Goal: Entertainment & Leisure: Browse casually

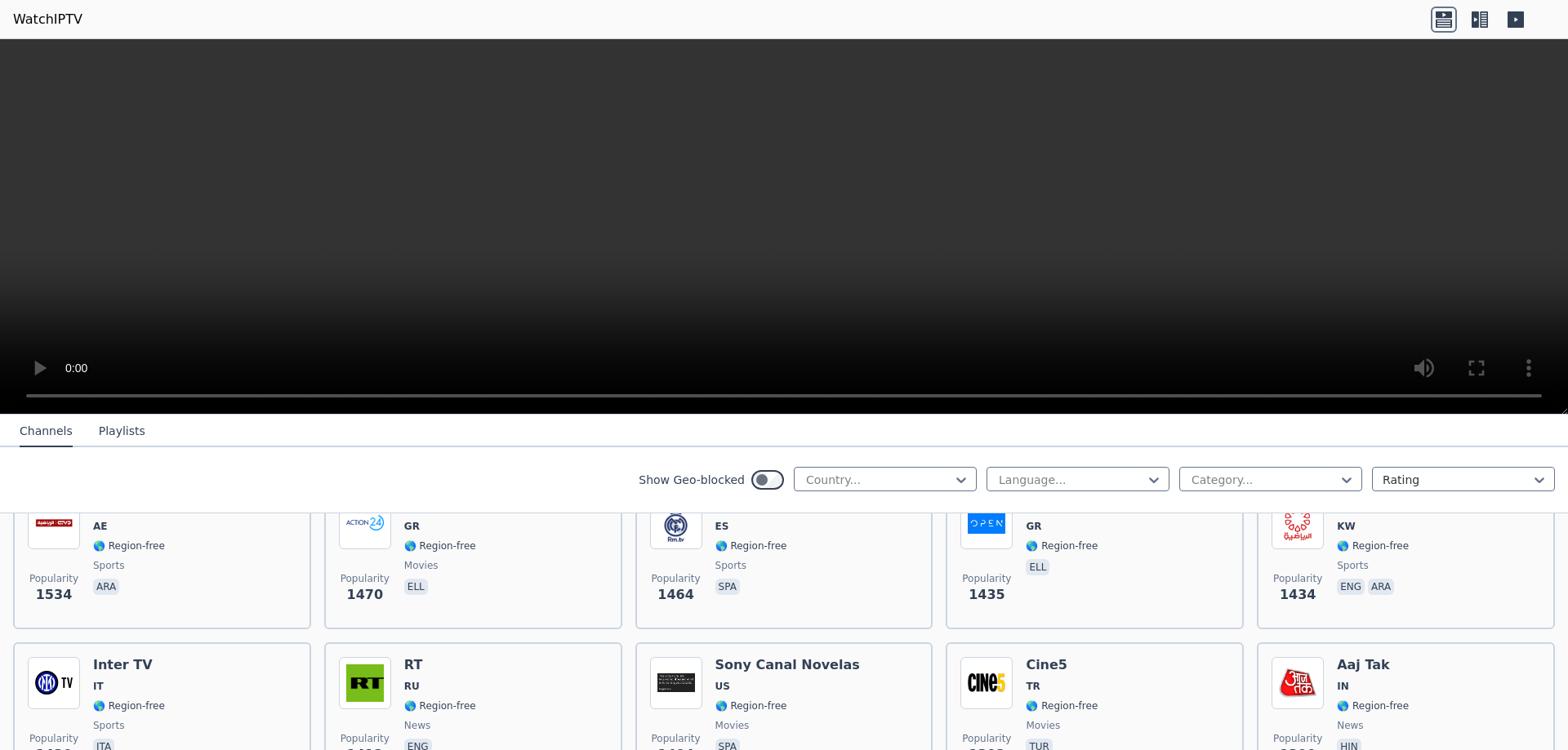
scroll to position [1486, 0]
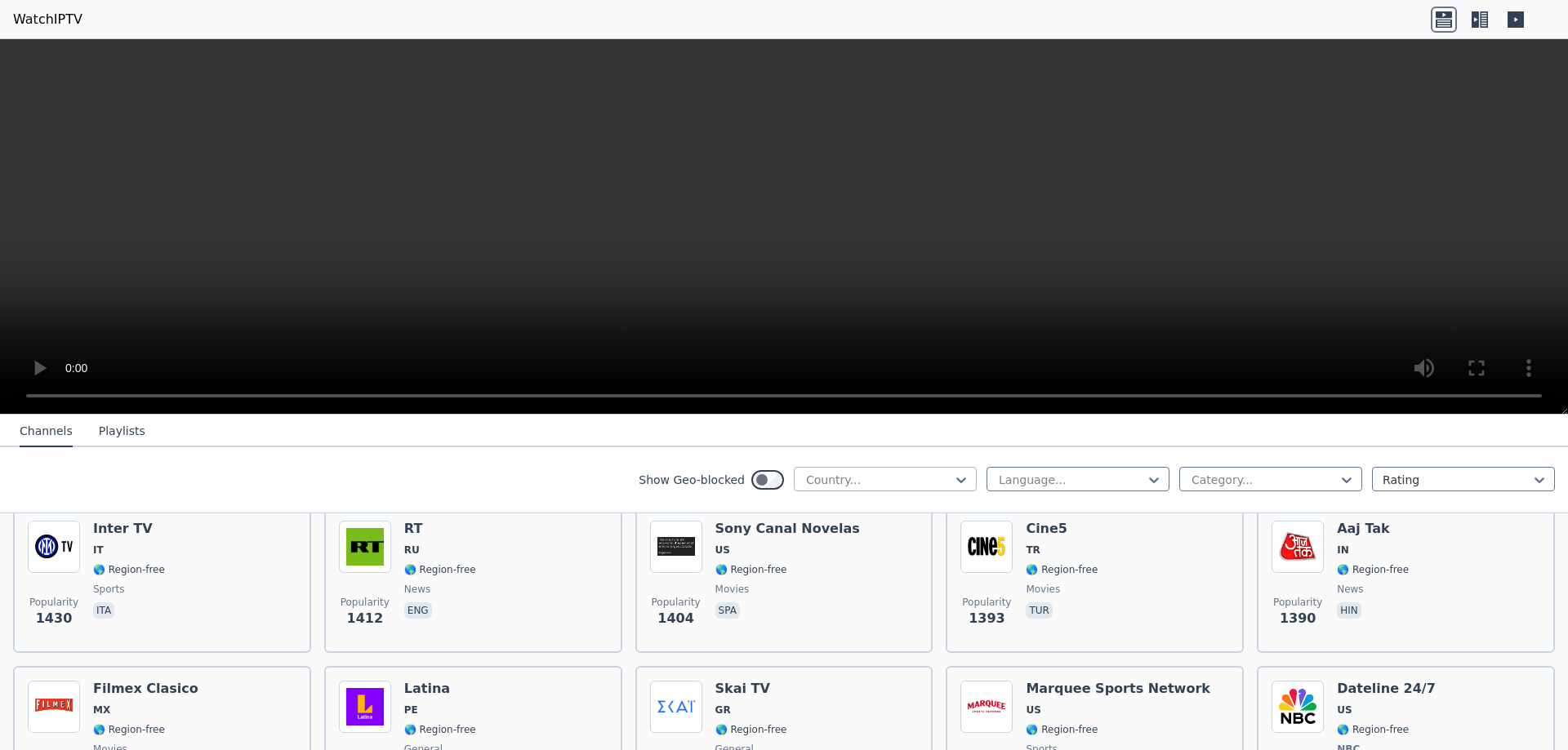
click at [850, 477] on div at bounding box center [879, 480] width 149 height 17
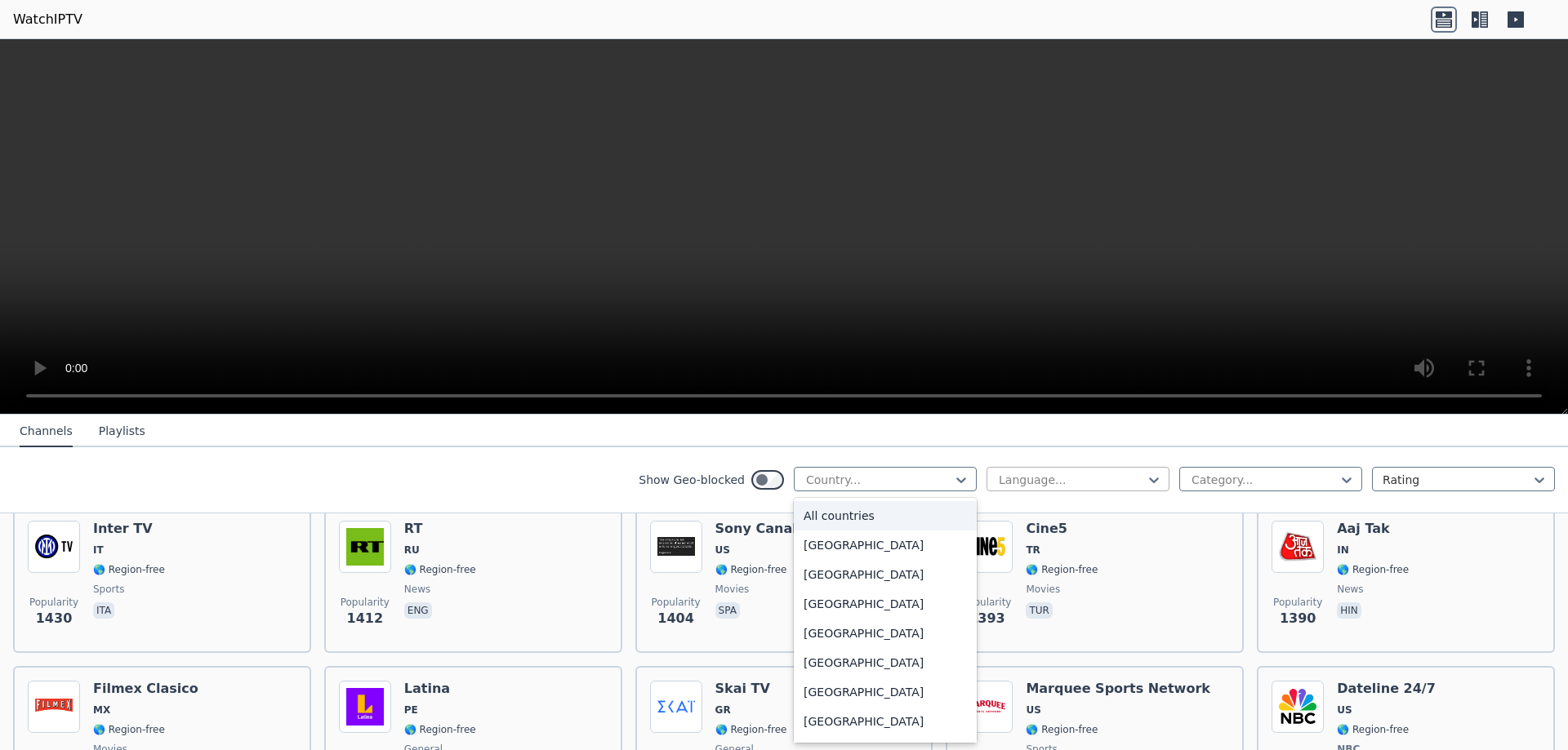
click at [1057, 480] on div at bounding box center [1072, 480] width 149 height 17
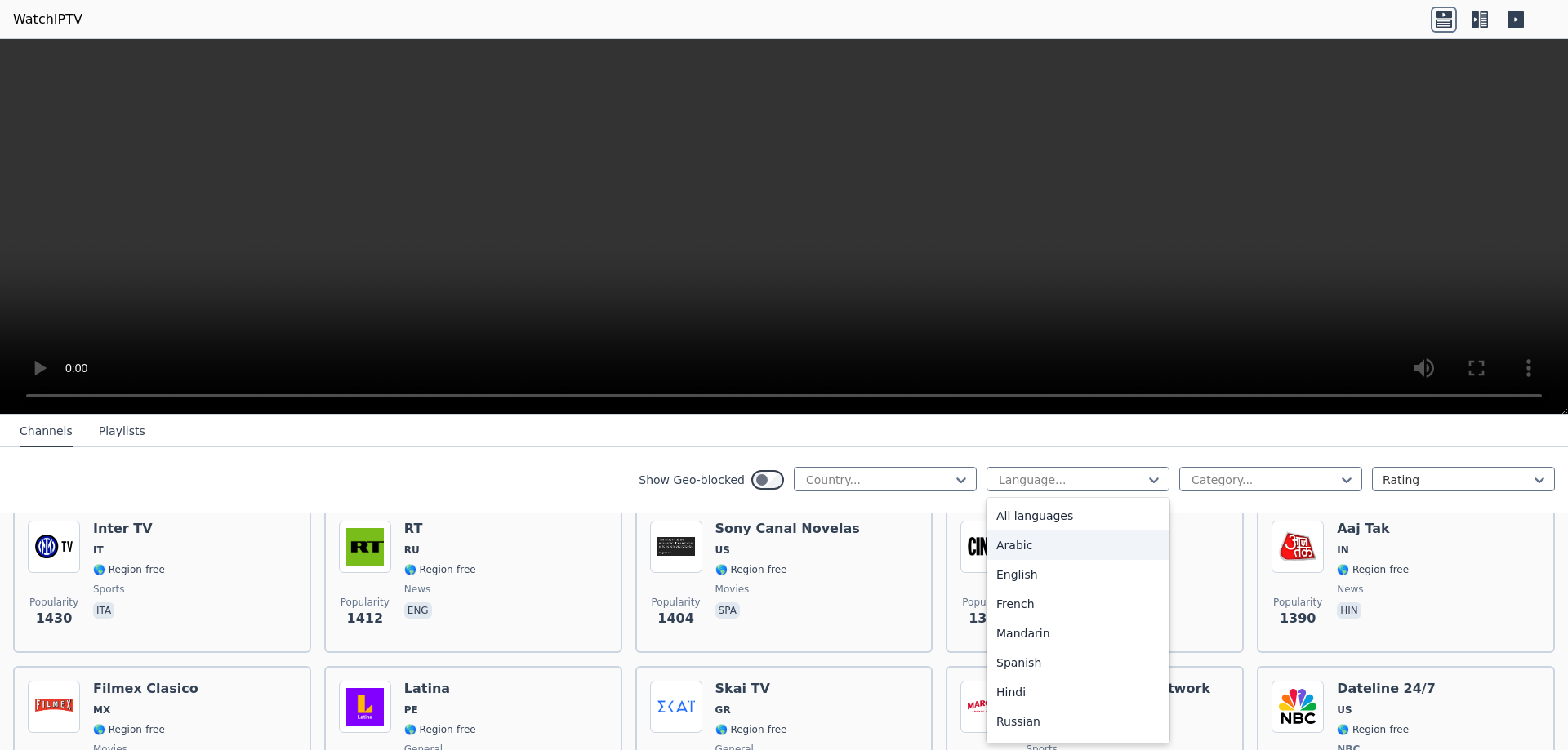
click at [1052, 548] on div "Arabic" at bounding box center [1078, 546] width 183 height 30
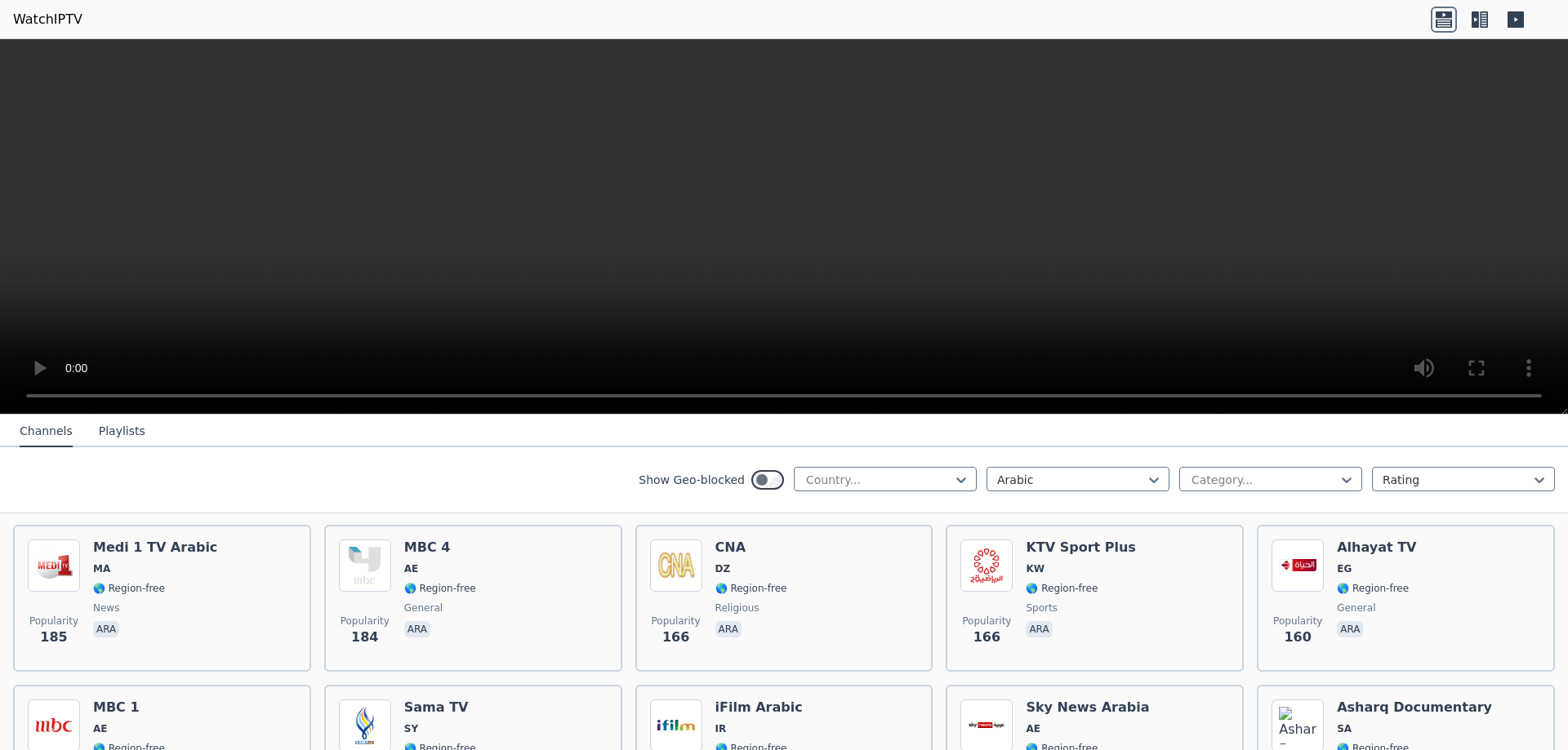
scroll to position [1225, 0]
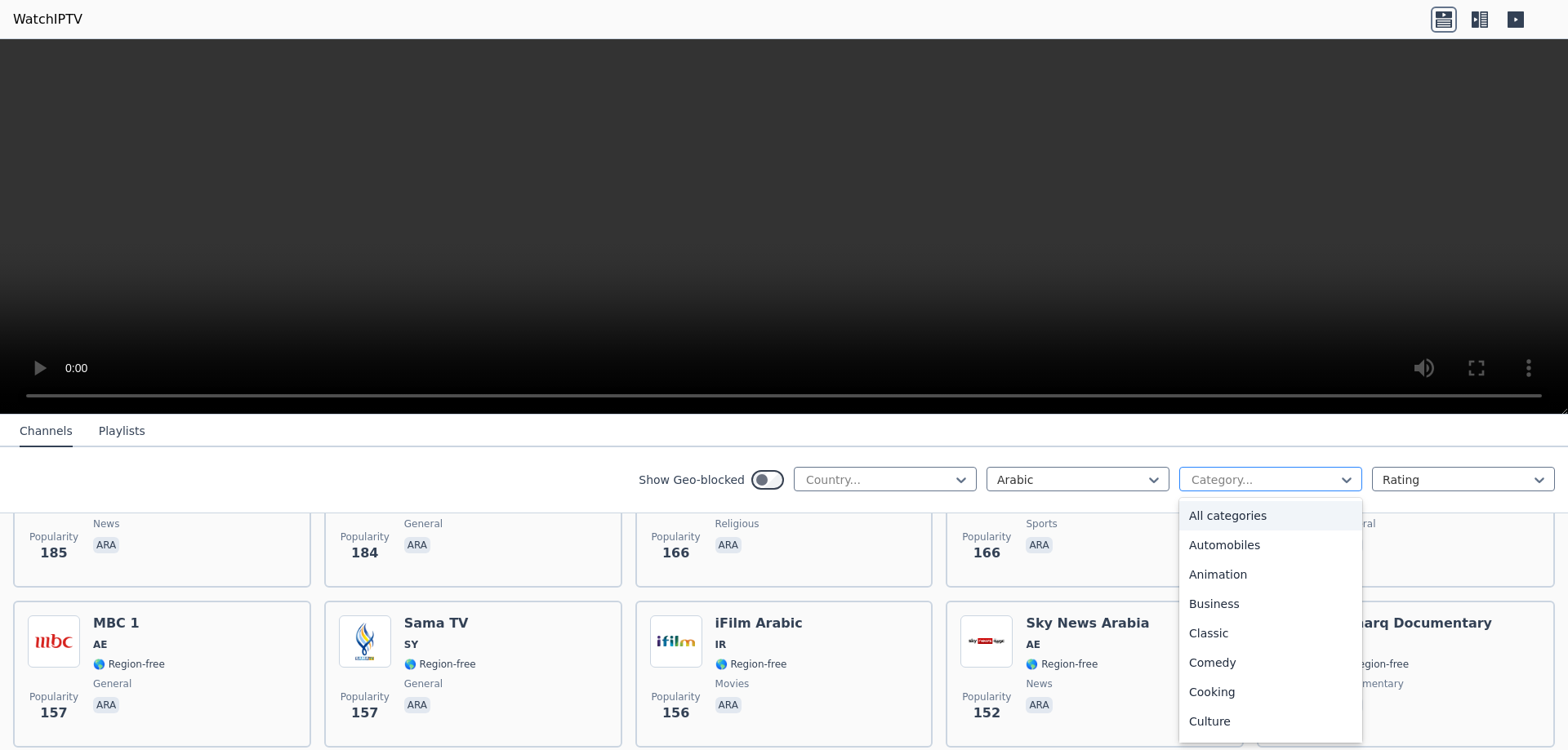
click at [1271, 477] on div at bounding box center [1265, 480] width 149 height 17
click at [1235, 662] on div "Sports" at bounding box center [1270, 667] width 183 height 30
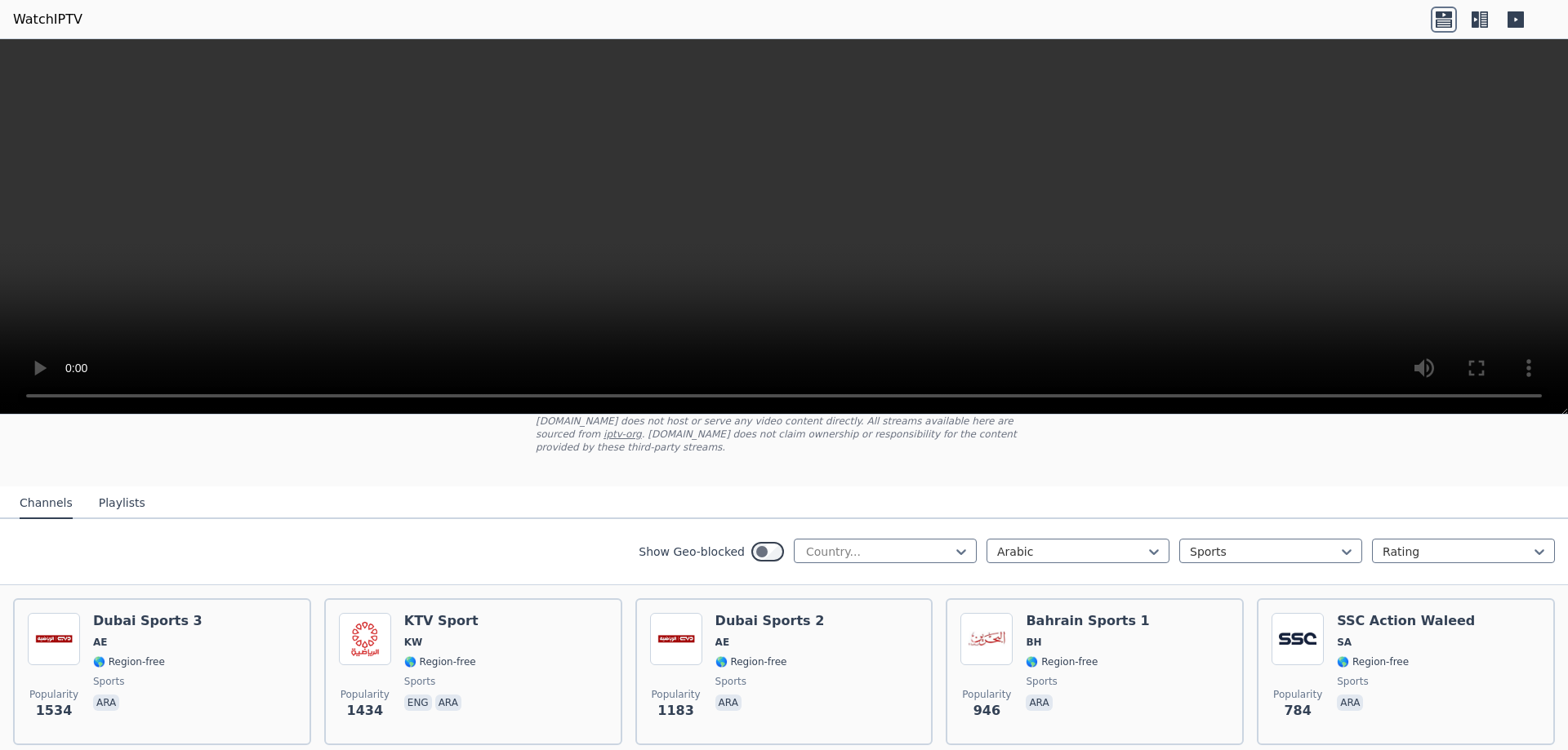
scroll to position [104, 0]
click at [997, 546] on div at bounding box center [1072, 554] width 149 height 17
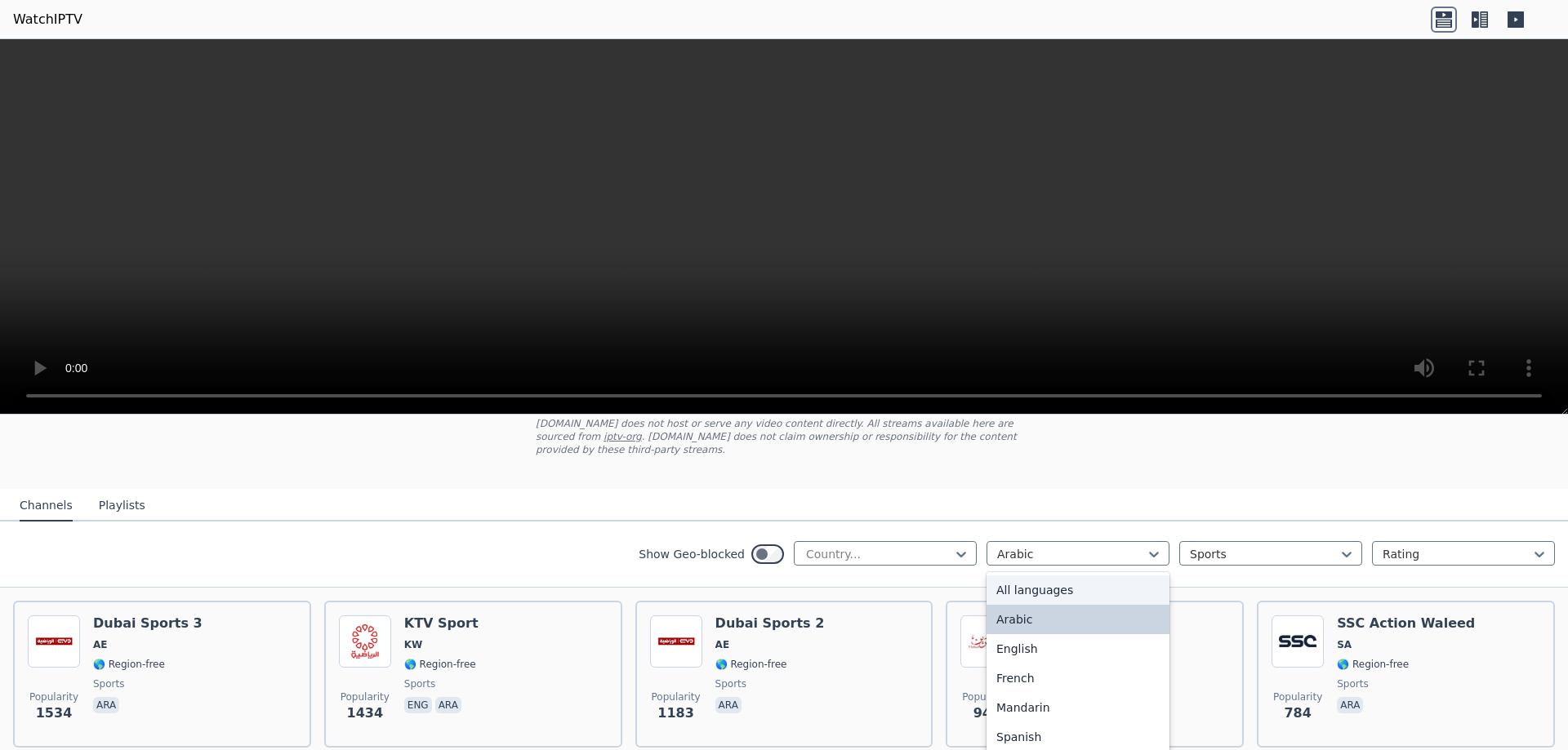
click at [1043, 576] on div "All languages" at bounding box center [1078, 591] width 183 height 30
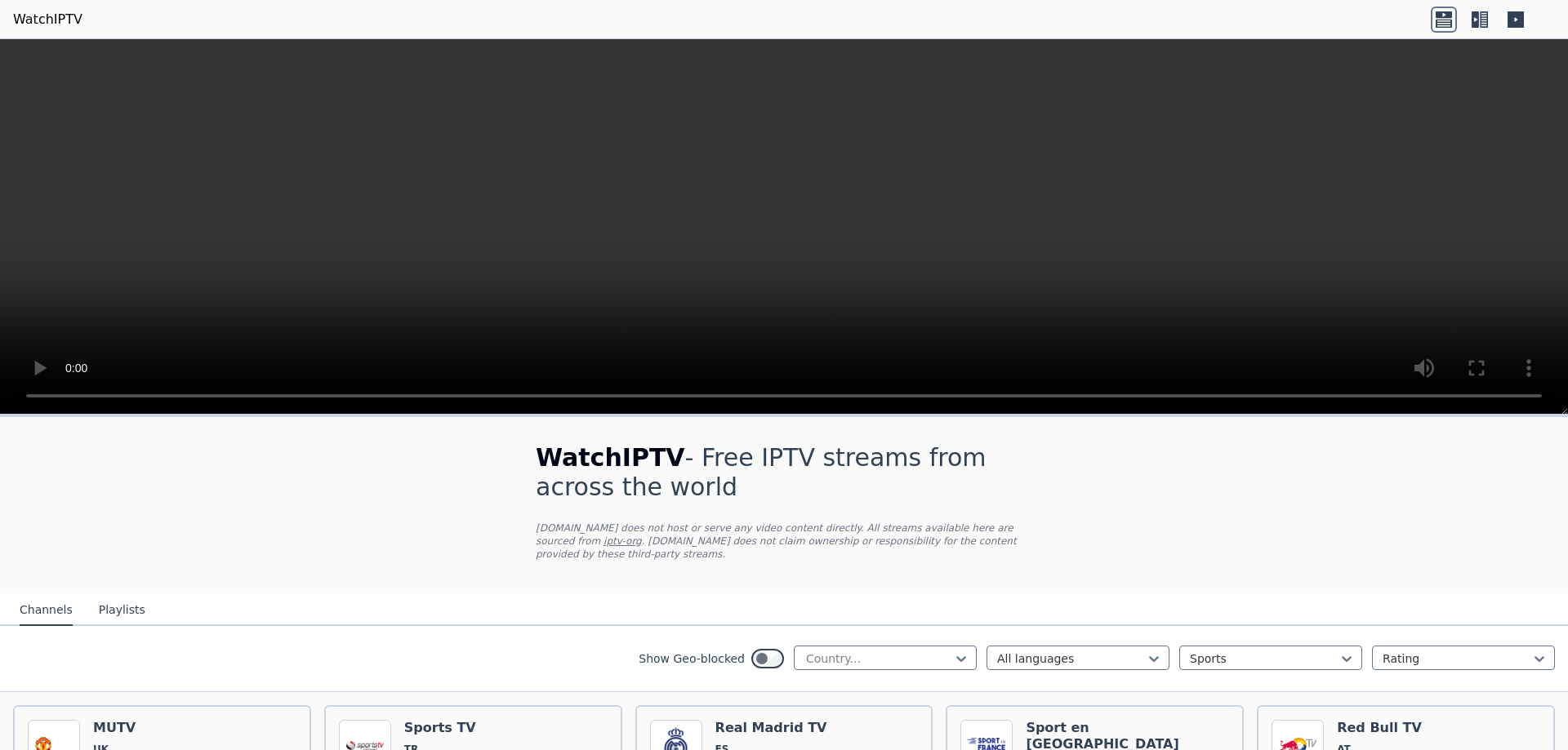
drag, startPoint x: 677, startPoint y: 457, endPoint x: 984, endPoint y: 484, distance: 308.2
click at [984, 484] on h1 "WatchIPTV - Free IPTV streams from across the world" at bounding box center [784, 472] width 497 height 59
click at [670, 465] on h1 "WatchIPTV - Free IPTV streams from across the world" at bounding box center [784, 472] width 497 height 59
drag, startPoint x: 677, startPoint y: 465, endPoint x: 677, endPoint y: 493, distance: 28.0
click at [677, 493] on h1 "WatchIPTV - Free IPTV streams from across the world" at bounding box center [784, 472] width 497 height 59
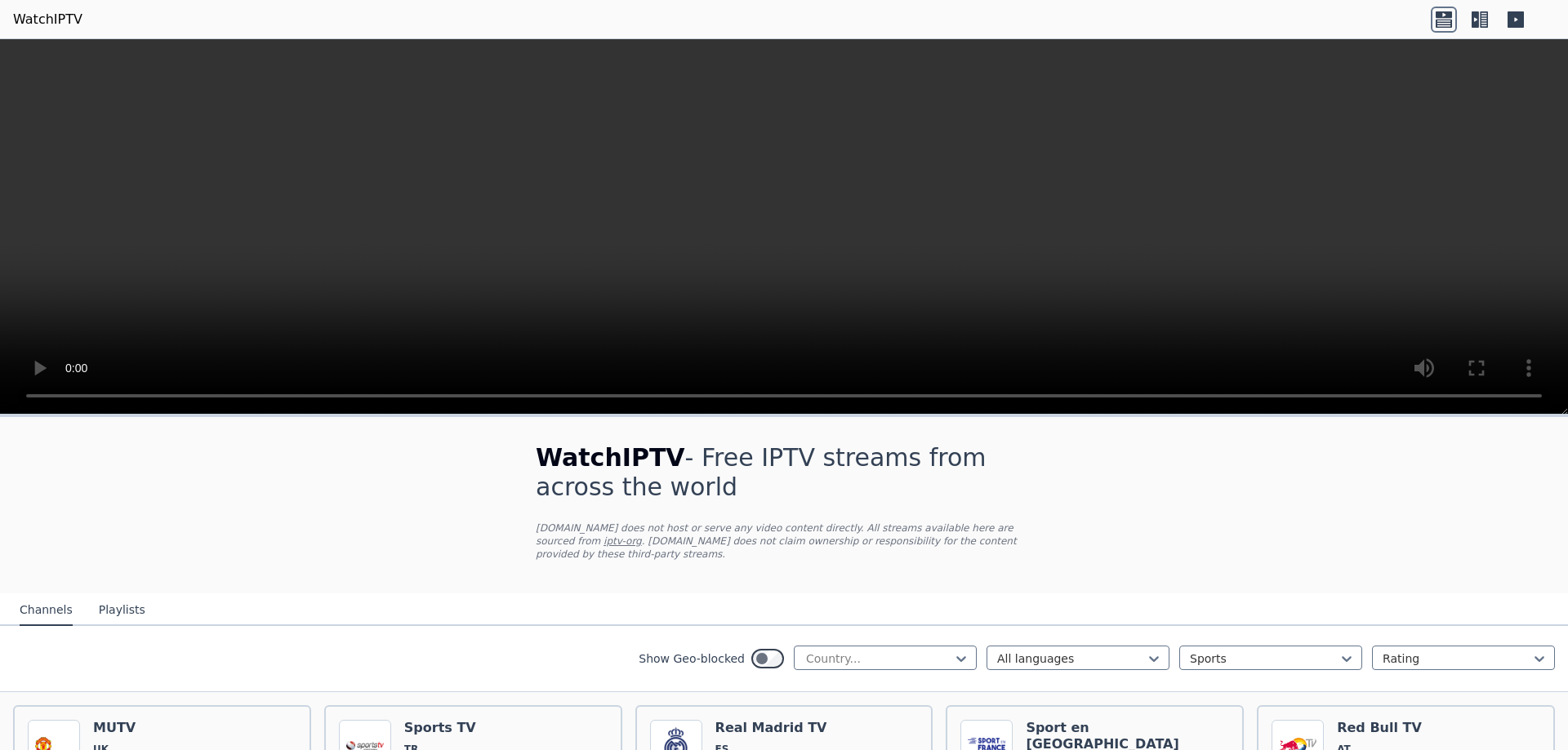
click at [582, 455] on span "WatchIPTV" at bounding box center [610, 457] width 150 height 29
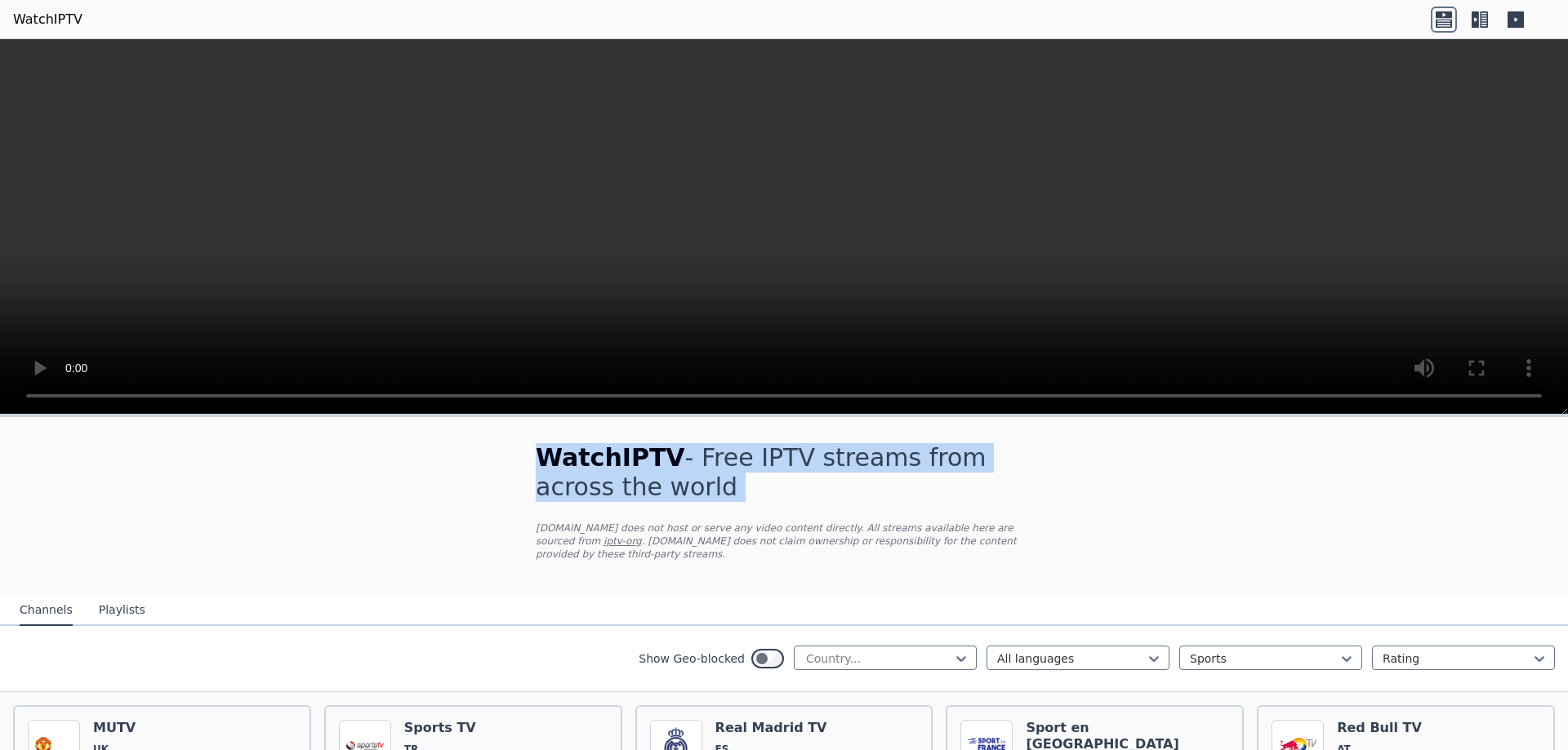
drag, startPoint x: 582, startPoint y: 455, endPoint x: 581, endPoint y: 487, distance: 32.0
click at [581, 487] on h1 "WatchIPTV - Free IPTV streams from across the world" at bounding box center [784, 472] width 497 height 59
